Goal: Information Seeking & Learning: Learn about a topic

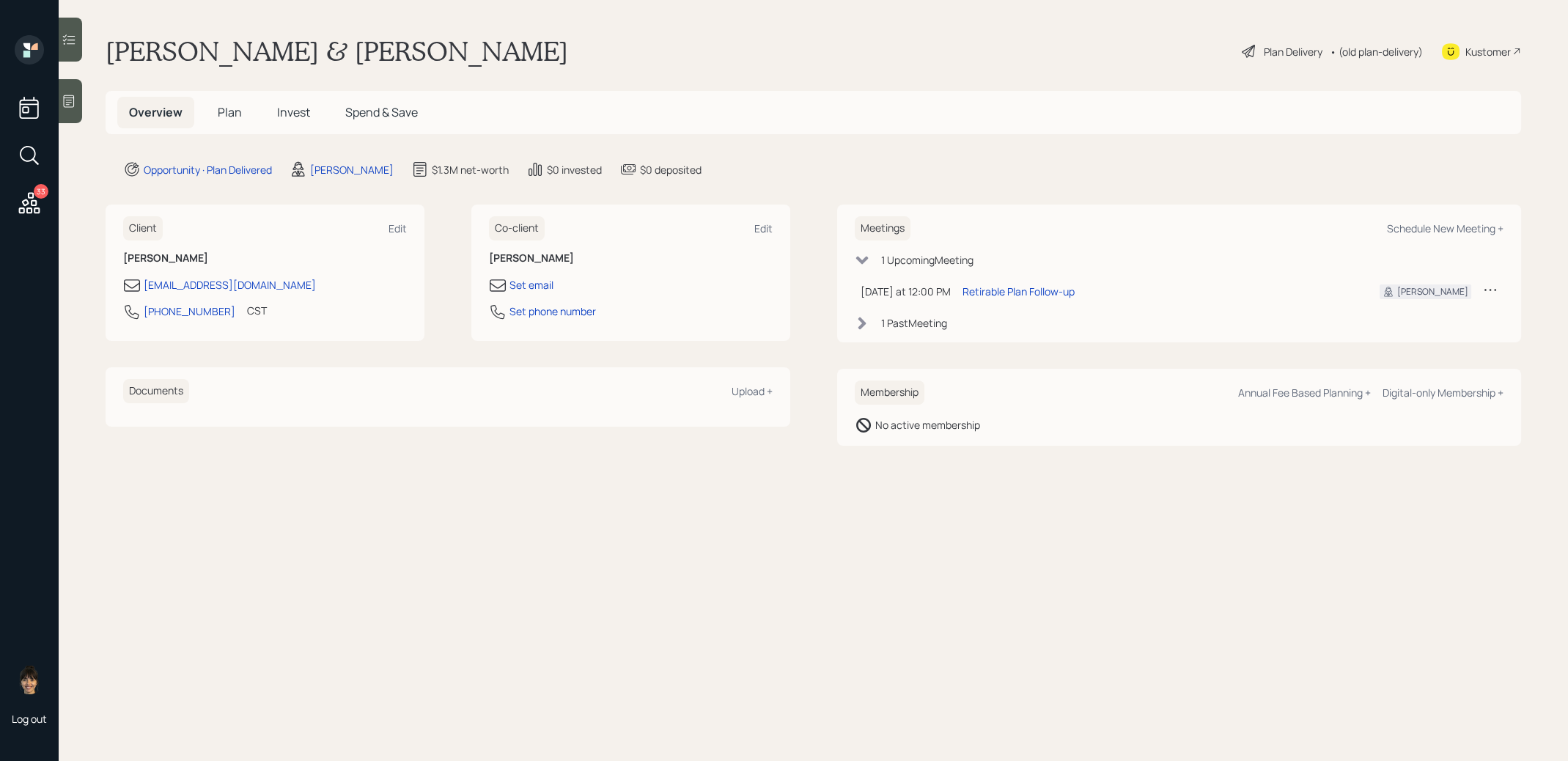
click at [236, 110] on span "Plan" at bounding box center [229, 112] width 24 height 16
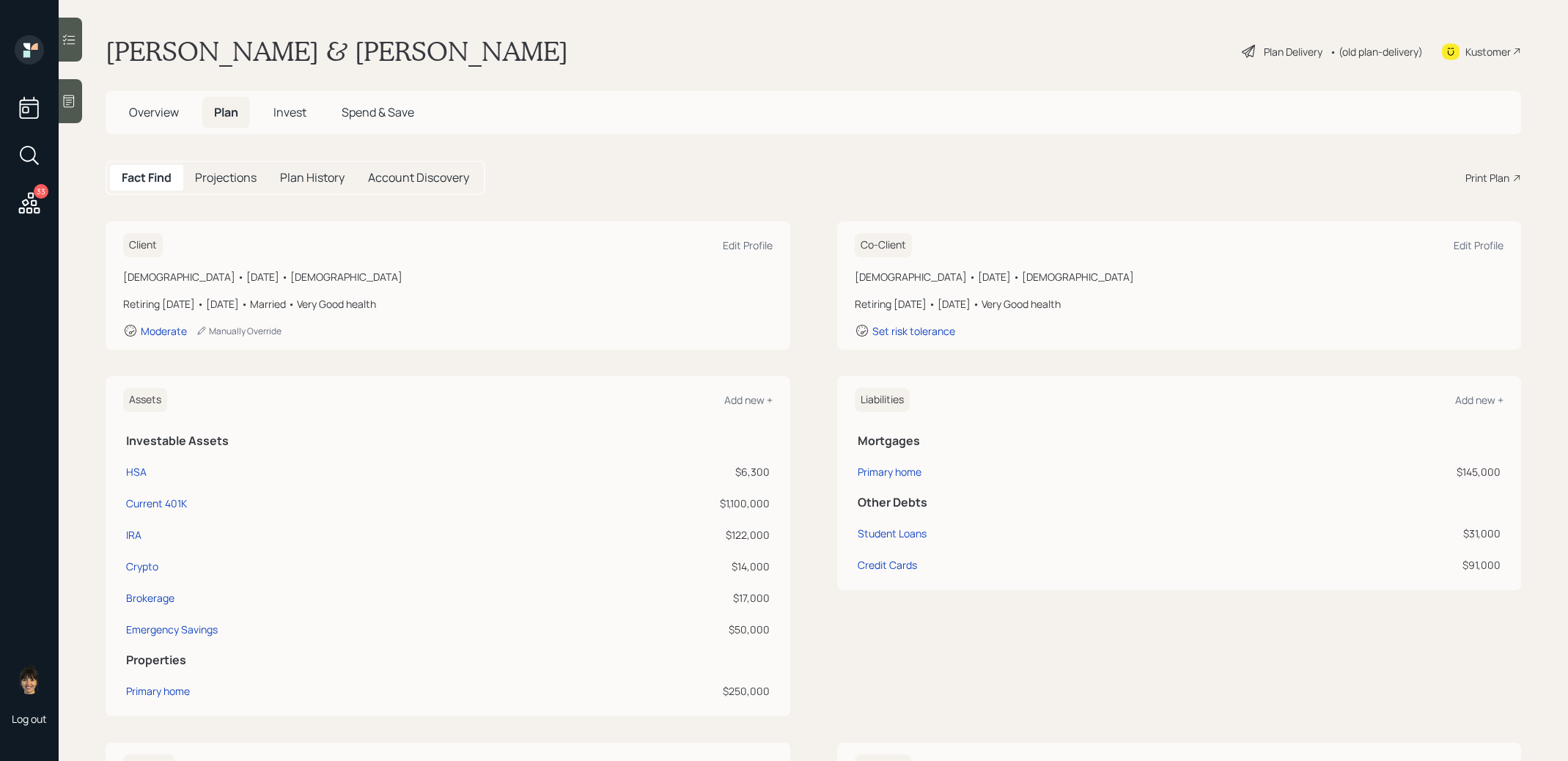
click at [1269, 51] on div "Plan Delivery" at bounding box center [1293, 52] width 58 height 16
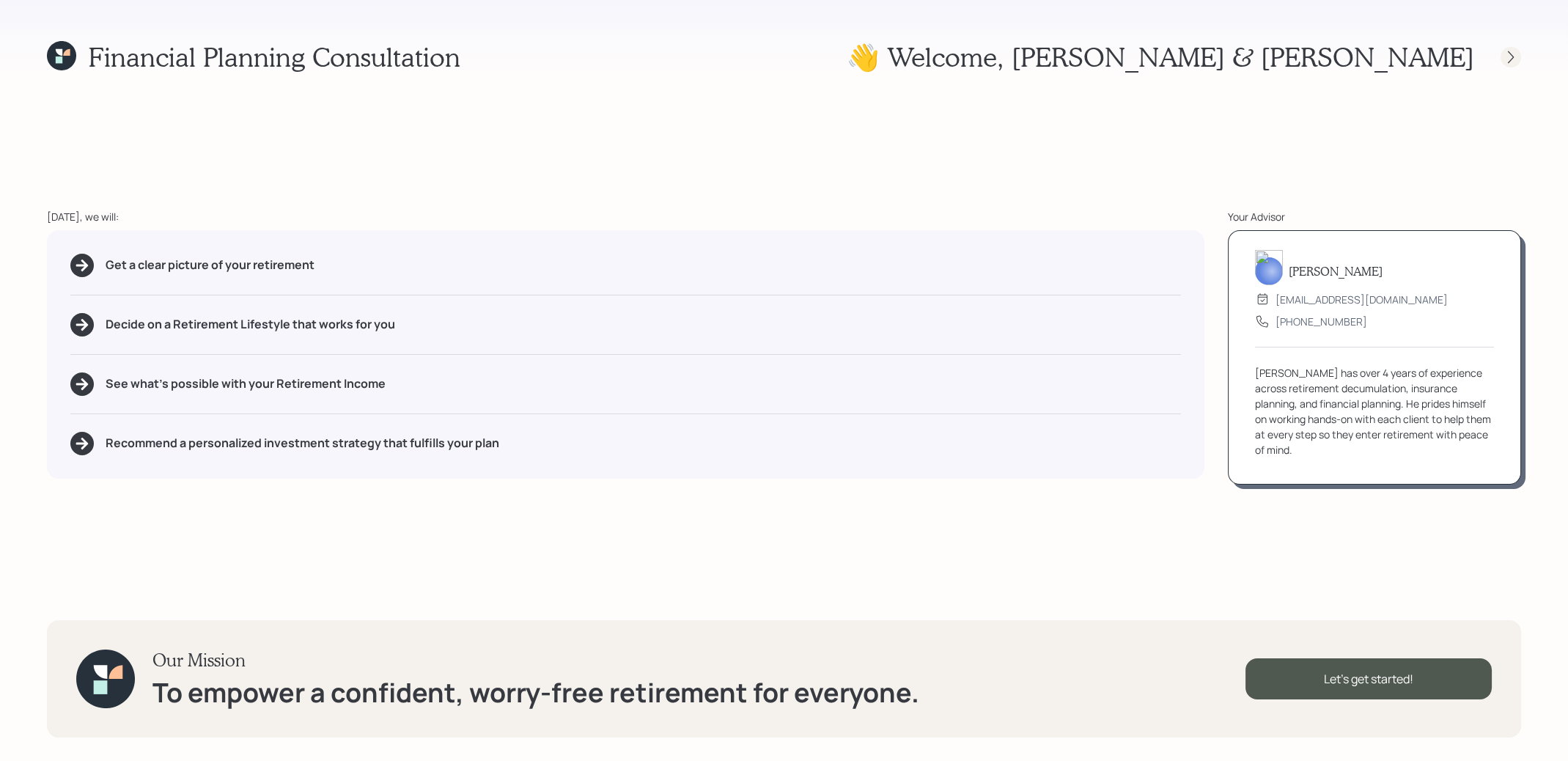
click at [1510, 57] on icon at bounding box center [1510, 57] width 15 height 15
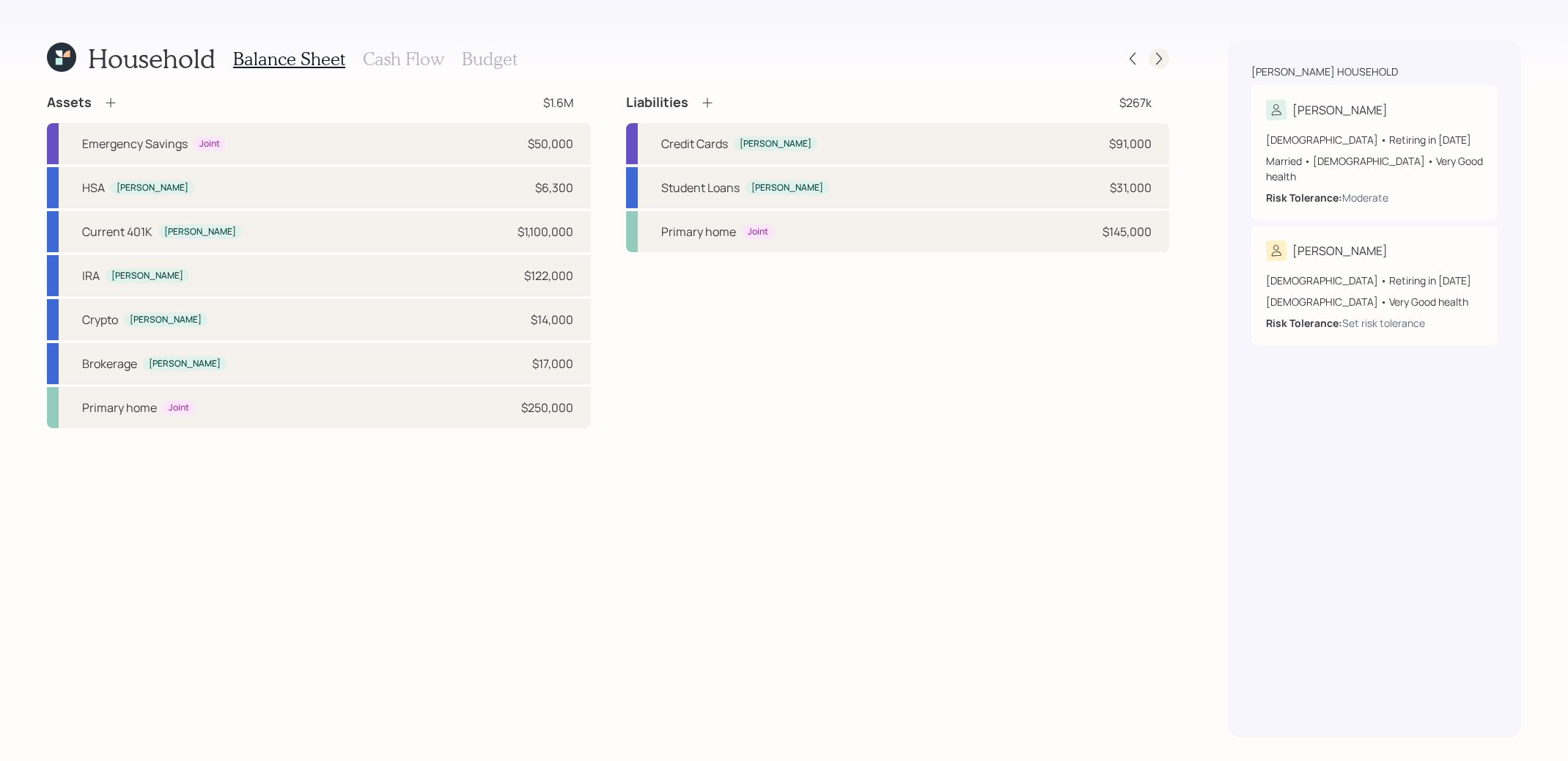
click at [1163, 61] on icon at bounding box center [1159, 58] width 15 height 15
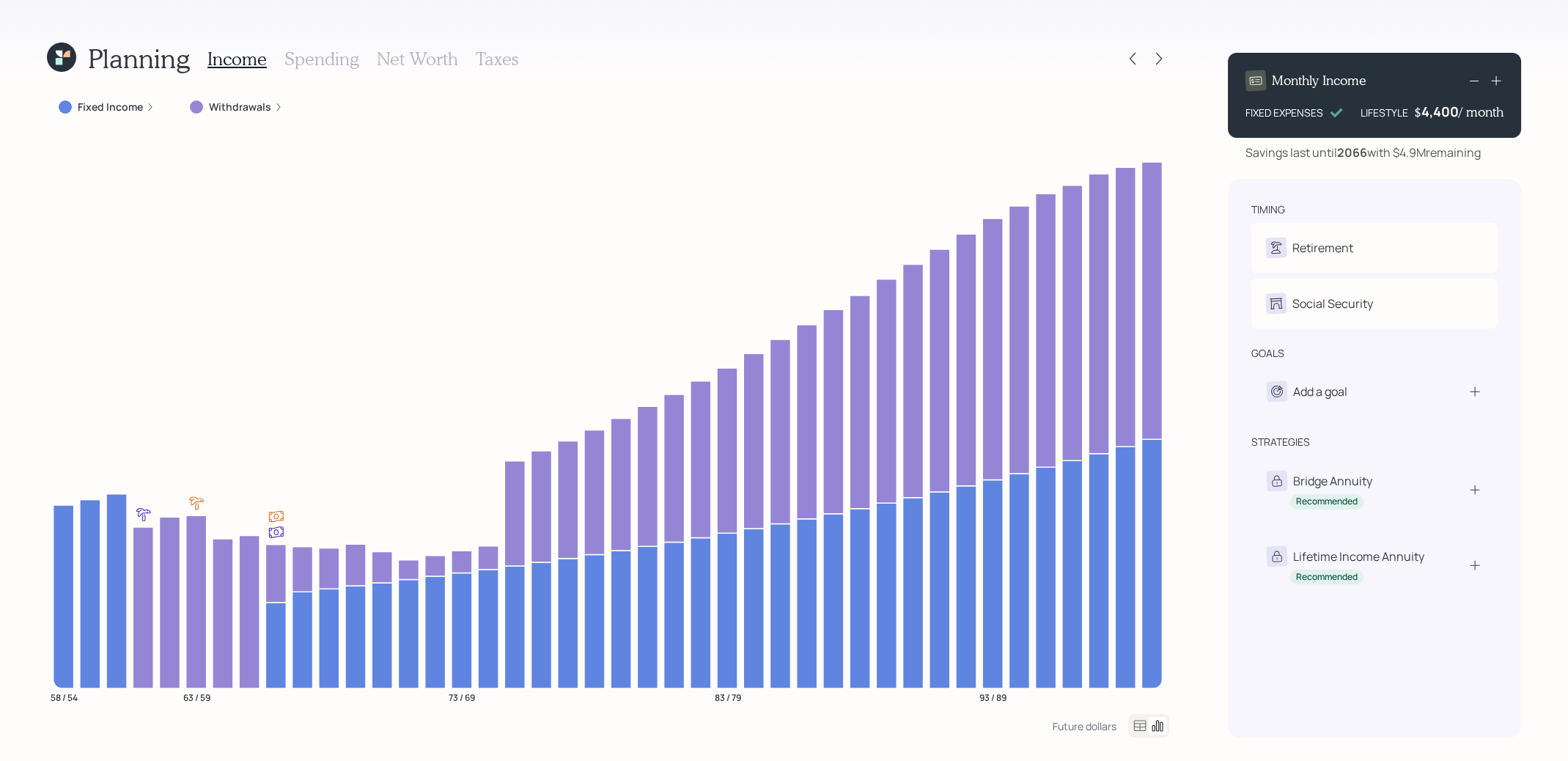
click at [494, 60] on h3 "Taxes" at bounding box center [497, 58] width 43 height 21
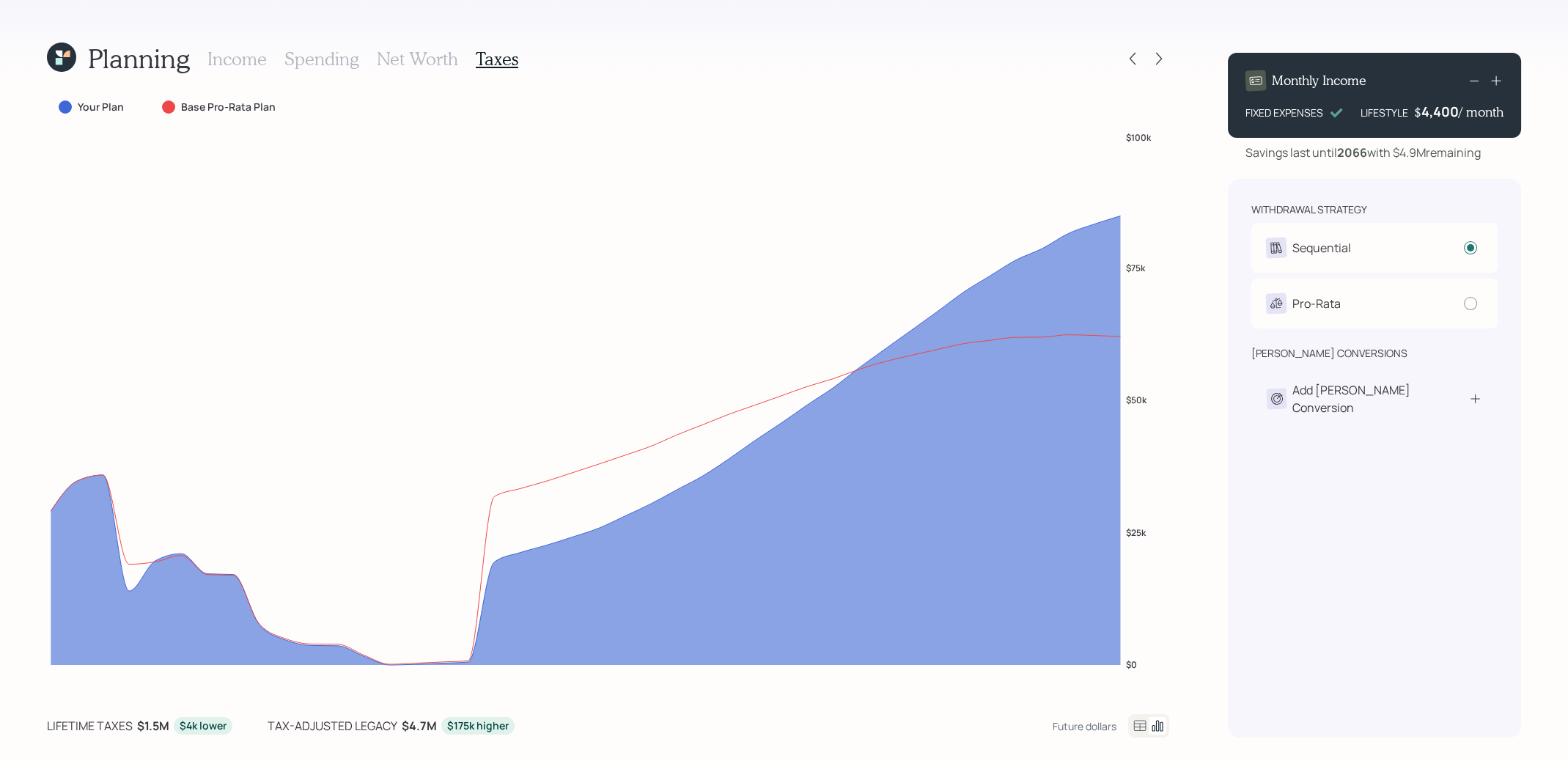
click at [425, 53] on h3 "Net Worth" at bounding box center [417, 58] width 81 height 21
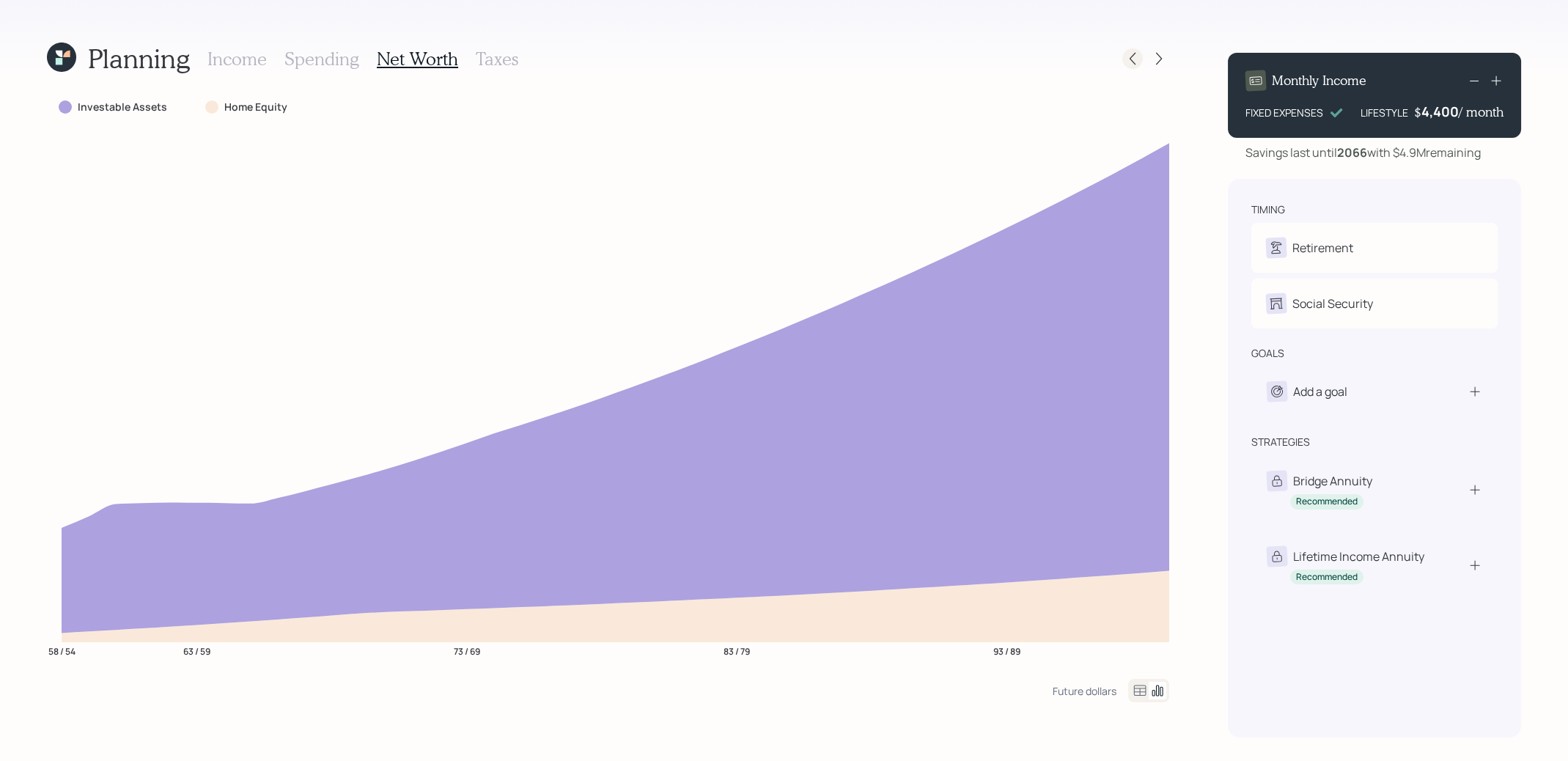
click at [1135, 61] on icon at bounding box center [1132, 58] width 15 height 15
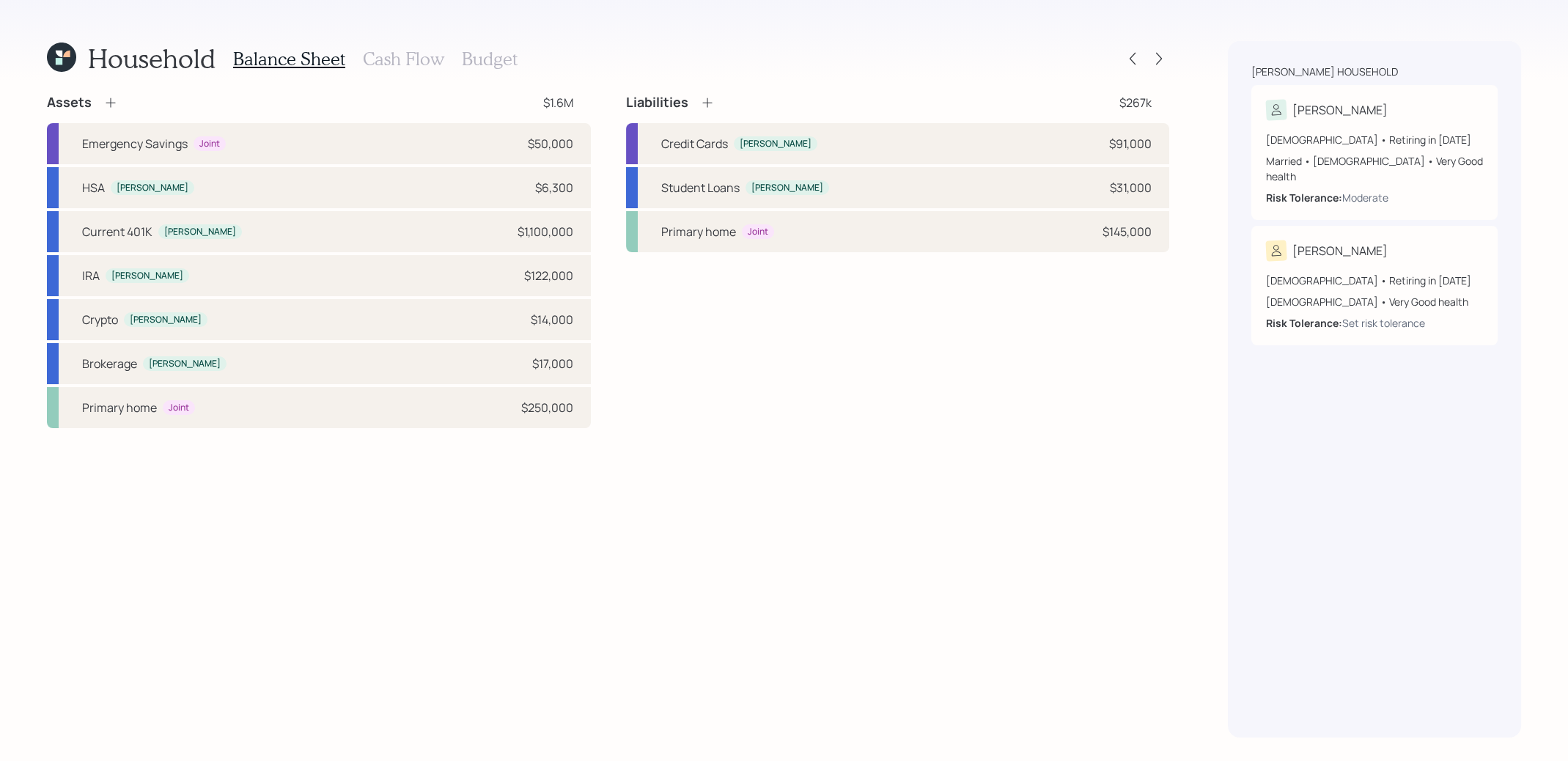
click at [373, 58] on h3 "Cash Flow" at bounding box center [403, 58] width 81 height 21
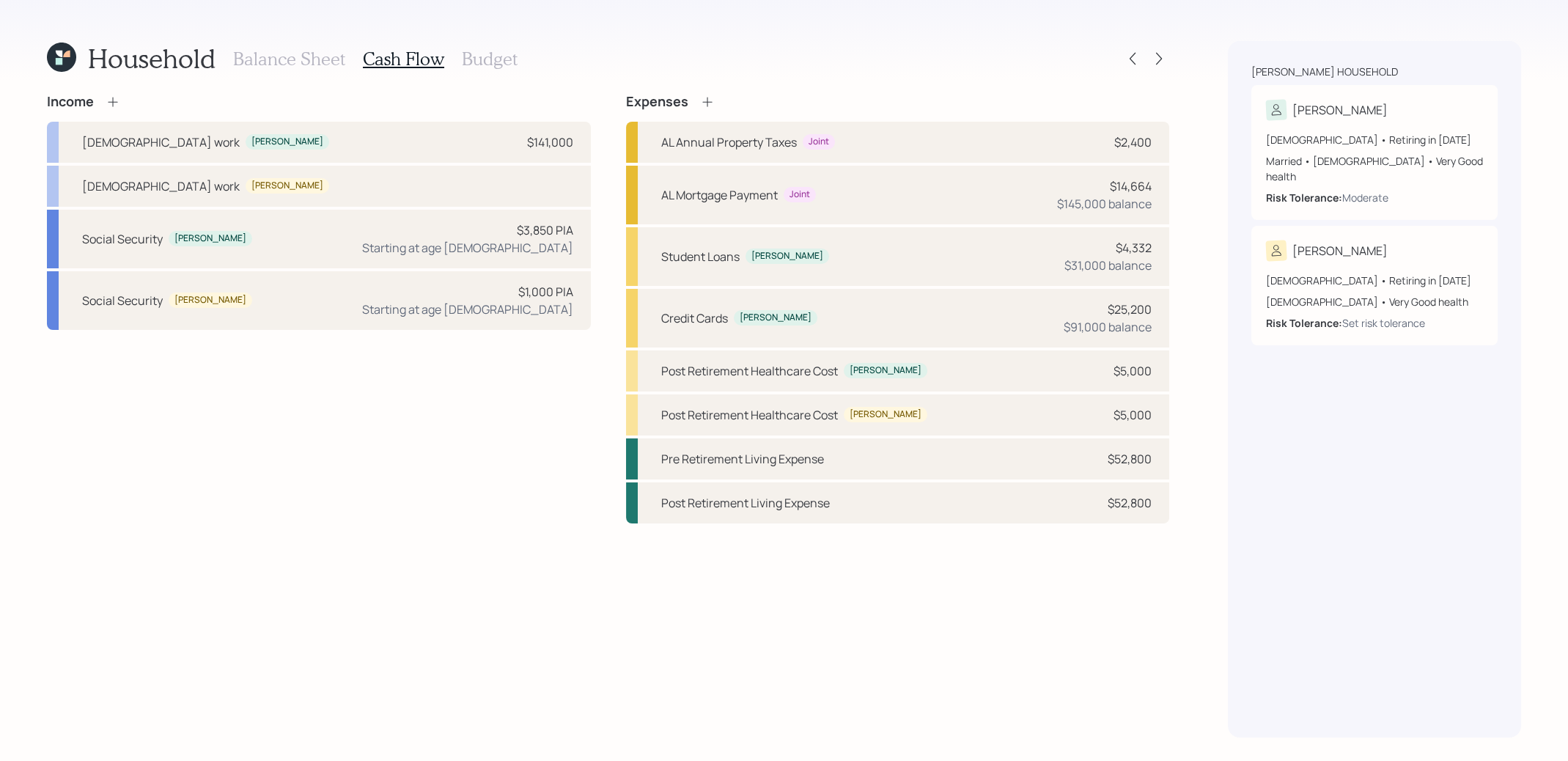
click at [311, 61] on h3 "Balance Sheet" at bounding box center [289, 58] width 112 height 21
